Goal: Information Seeking & Learning: Learn about a topic

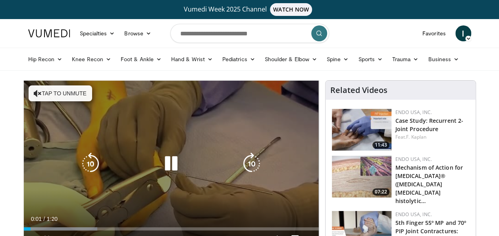
click at [172, 163] on icon "Video Player" at bounding box center [171, 164] width 22 height 22
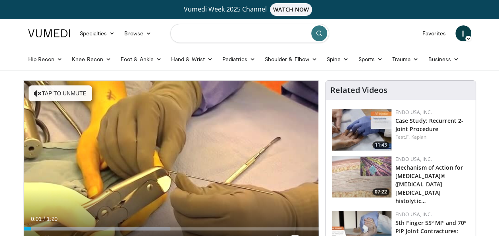
click at [231, 29] on input "Search topics, interventions" at bounding box center [249, 33] width 159 height 19
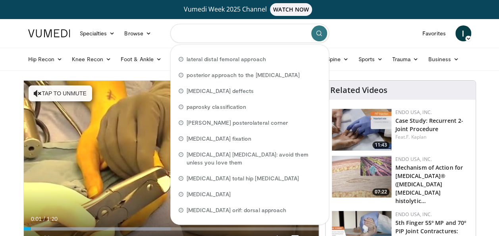
type input "*"
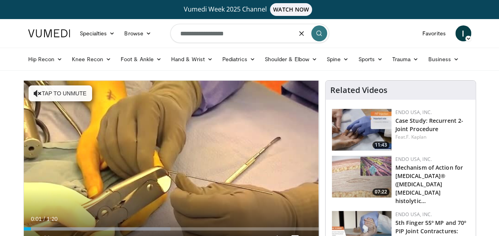
type input "**********"
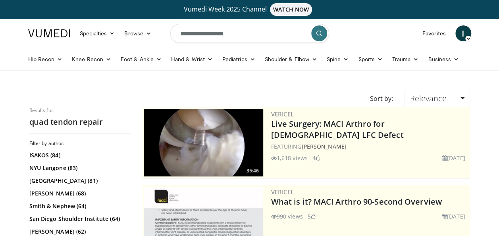
click at [196, 33] on input "**********" at bounding box center [249, 33] width 159 height 19
click at [268, 32] on input "**********" at bounding box center [249, 33] width 159 height 19
type input "**********"
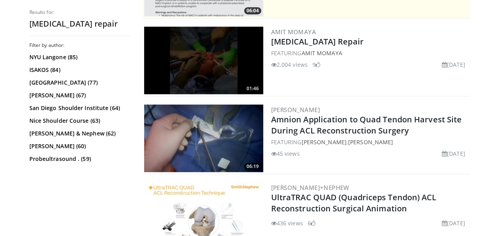
scroll to position [238, 0]
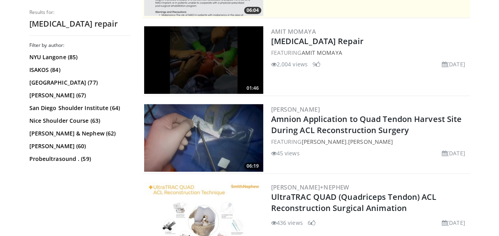
click at [233, 62] on img at bounding box center [203, 60] width 119 height 68
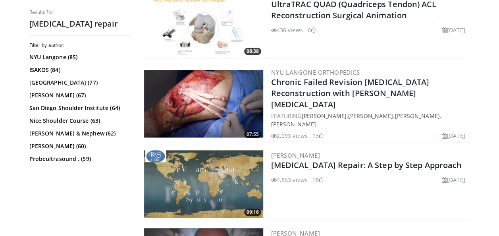
scroll to position [477, 0]
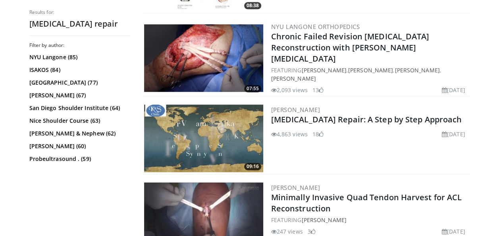
click at [219, 133] on img at bounding box center [203, 139] width 119 height 68
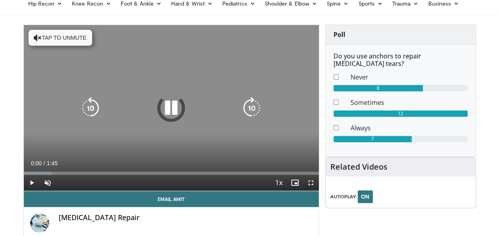
scroll to position [79, 0]
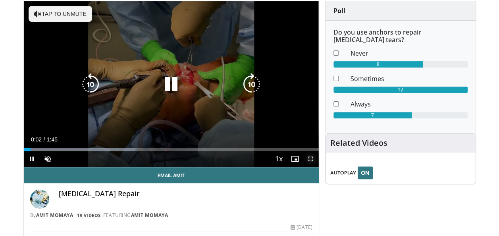
drag, startPoint x: 310, startPoint y: 161, endPoint x: 312, endPoint y: 190, distance: 29.5
click at [311, 161] on span "Video Player" at bounding box center [311, 159] width 16 height 16
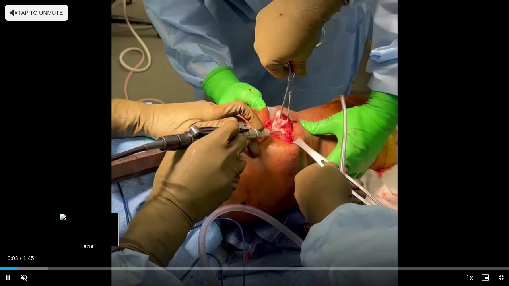
click at [89, 236] on div "Progress Bar" at bounding box center [89, 268] width 1 height 3
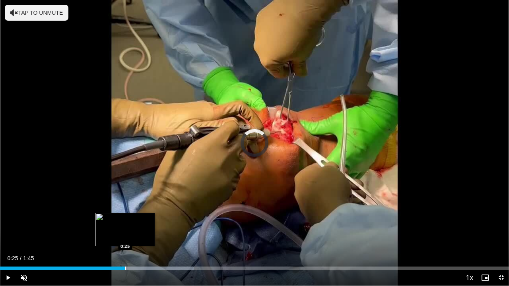
click at [125, 236] on div "Loaded : 38.03% 0:19 0:25" at bounding box center [254, 266] width 509 height 8
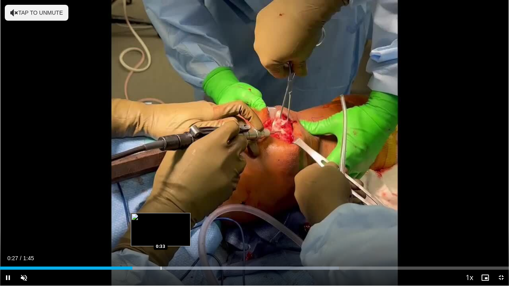
click at [162, 236] on div "Loaded : 66.56% 0:27 0:33" at bounding box center [254, 266] width 509 height 8
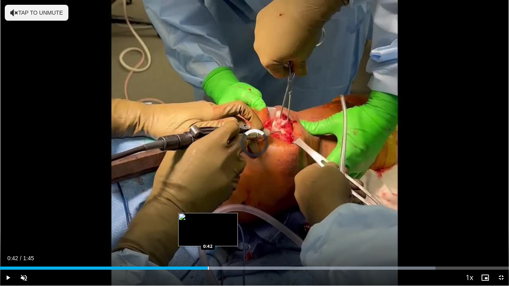
click at [207, 236] on div "Progress Bar" at bounding box center [241, 268] width 387 height 3
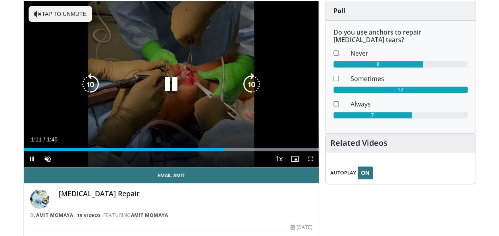
click at [169, 81] on icon "Video Player" at bounding box center [171, 84] width 22 height 22
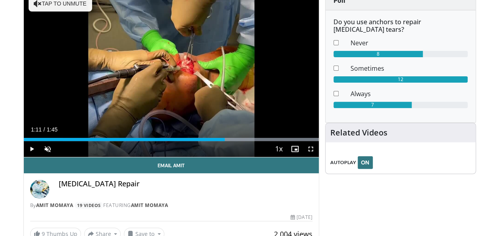
scroll to position [21, 0]
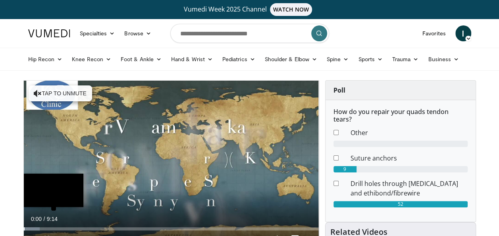
scroll to position [79, 0]
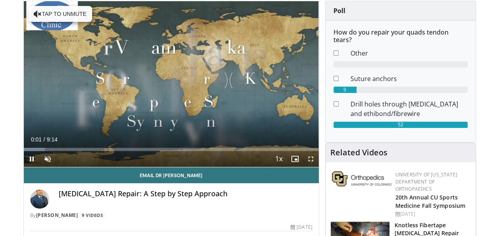
click at [122, 152] on div "Current Time 0:01 / Duration 9:14 Pause Skip Backward Skip Forward Unmute Loade…" at bounding box center [171, 159] width 295 height 16
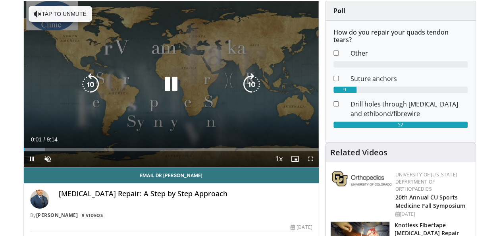
click at [126, 147] on div "Loaded : 7.14% 0:01 4:50" at bounding box center [171, 147] width 295 height 8
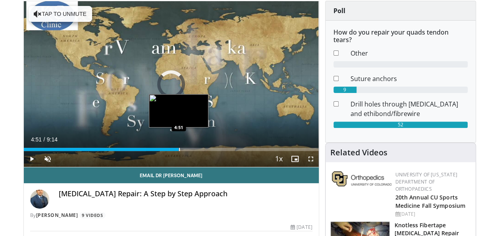
click at [179, 149] on div "Progress Bar" at bounding box center [179, 149] width 1 height 3
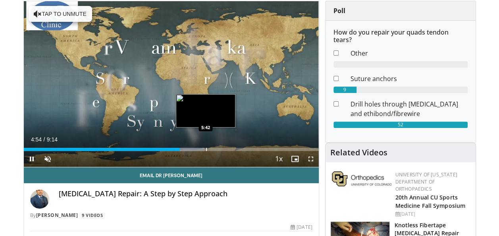
click at [206, 149] on div "Progress Bar" at bounding box center [206, 149] width 1 height 3
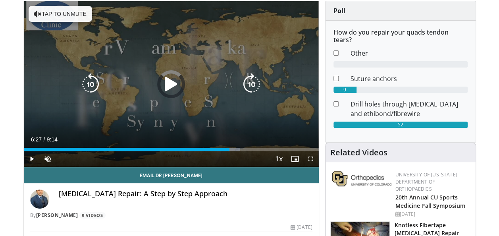
drag, startPoint x: 229, startPoint y: 145, endPoint x: 233, endPoint y: 148, distance: 5.3
click at [231, 146] on div "Loaded : 73.27% 6:26 6:27" at bounding box center [171, 147] width 295 height 8
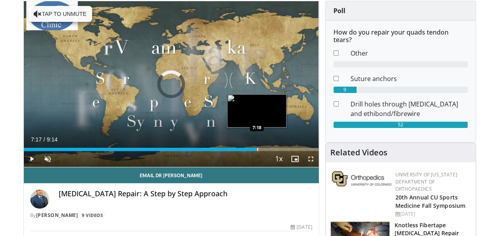
click at [257, 149] on div "Progress Bar" at bounding box center [257, 149] width 1 height 3
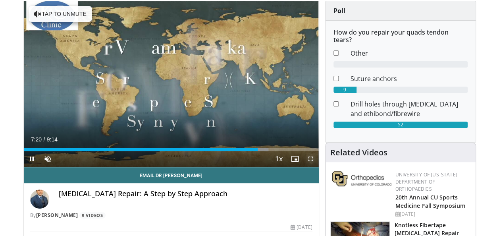
click at [314, 160] on span "Video Player" at bounding box center [311, 159] width 16 height 16
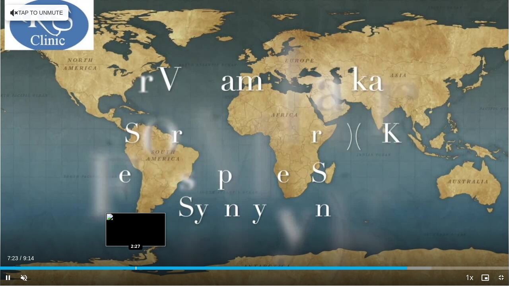
click at [136, 236] on div "Loaded : 84.77% 7:23 2:27" at bounding box center [254, 266] width 509 height 8
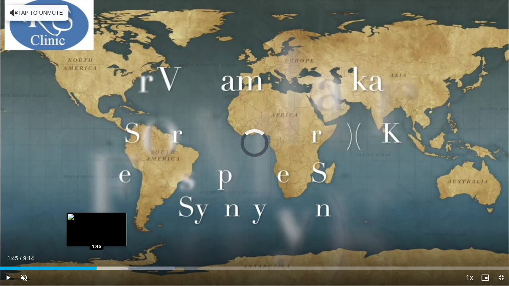
click at [97, 236] on div "Progress Bar" at bounding box center [97, 268] width 1 height 3
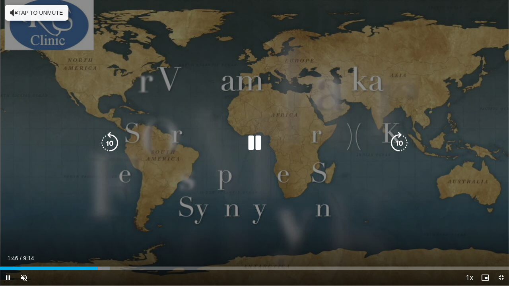
click at [244, 190] on div "10 seconds Tap to unmute" at bounding box center [254, 143] width 509 height 286
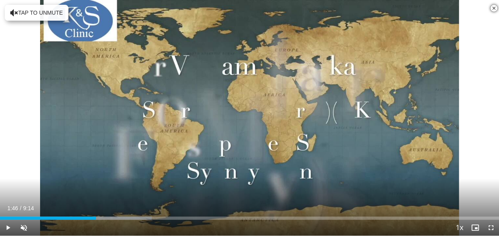
scroll to position [715, 0]
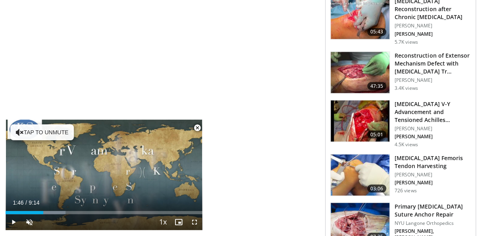
click at [426, 202] on h3 "Primary [MEDICAL_DATA] Suture Anchor Repair" at bounding box center [433, 210] width 76 height 16
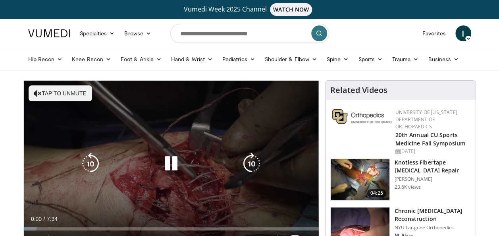
scroll to position [79, 0]
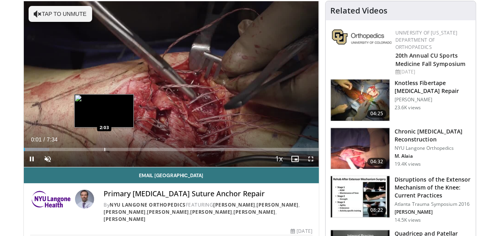
click at [105, 149] on div "Progress Bar" at bounding box center [105, 149] width 1 height 3
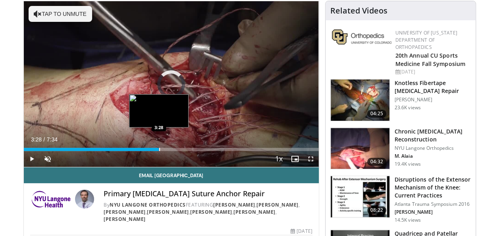
click at [159, 149] on div "Progress Bar" at bounding box center [159, 149] width 1 height 3
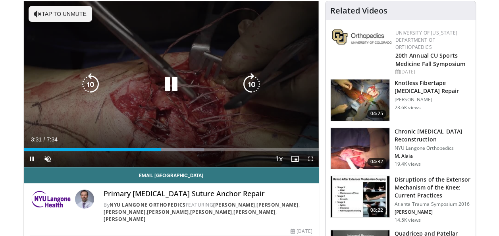
click at [192, 103] on div "10 seconds Tap to unmute" at bounding box center [171, 84] width 295 height 166
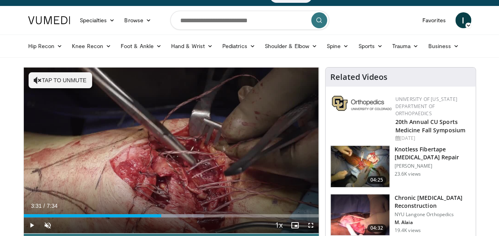
scroll to position [0, 0]
